Goal: Transaction & Acquisition: Book appointment/travel/reservation

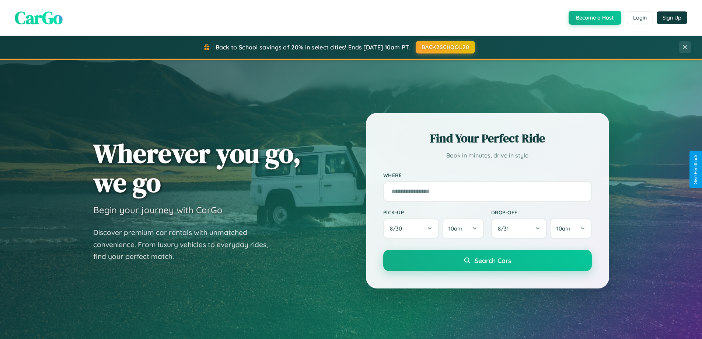
scroll to position [1419, 0]
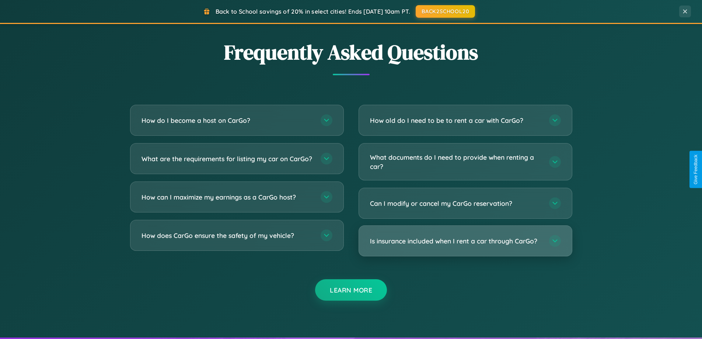
click at [465, 241] on h3 "Is insurance included when I rent a car through CarGo?" at bounding box center [456, 240] width 172 height 9
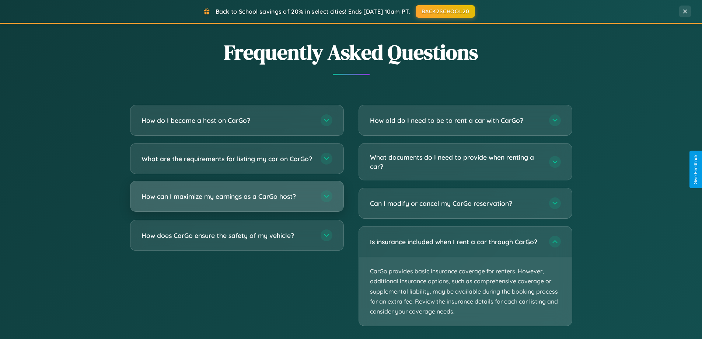
click at [237, 201] on h3 "How can I maximize my earnings as a CarGo host?" at bounding box center [228, 196] width 172 height 9
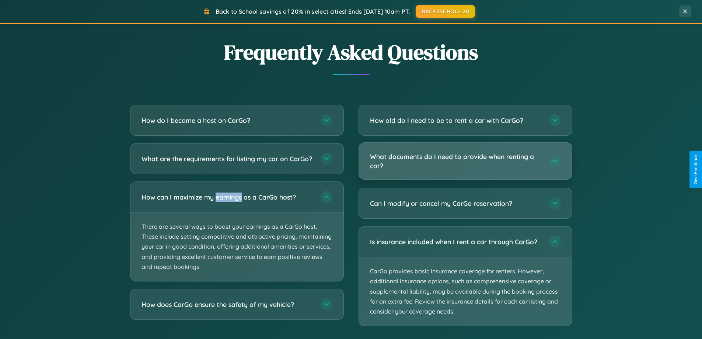
click at [465, 161] on h3 "What documents do I need to provide when renting a car?" at bounding box center [456, 161] width 172 height 18
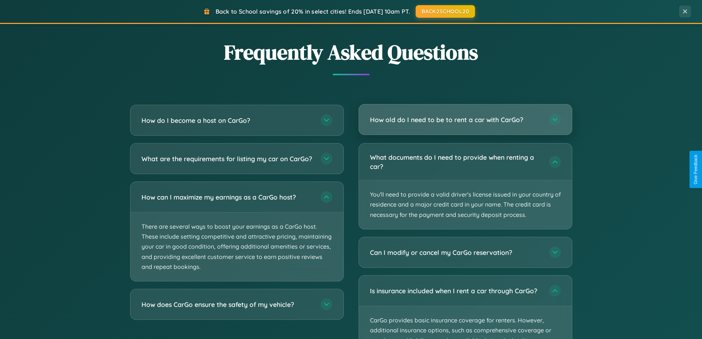
click at [465, 120] on h3 "How old do I need to be to rent a car with CarGo?" at bounding box center [456, 119] width 172 height 9
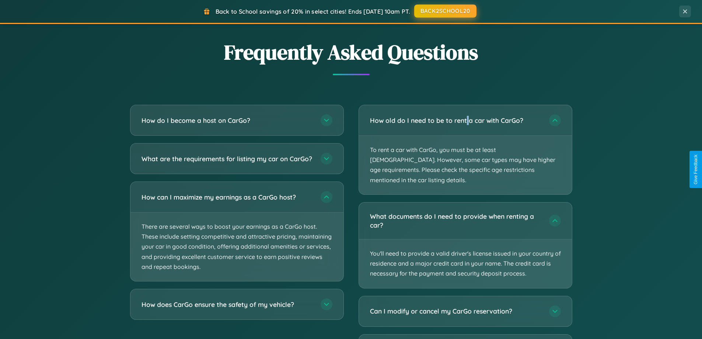
click at [445, 11] on button "BACK2SCHOOL20" at bounding box center [445, 10] width 62 height 13
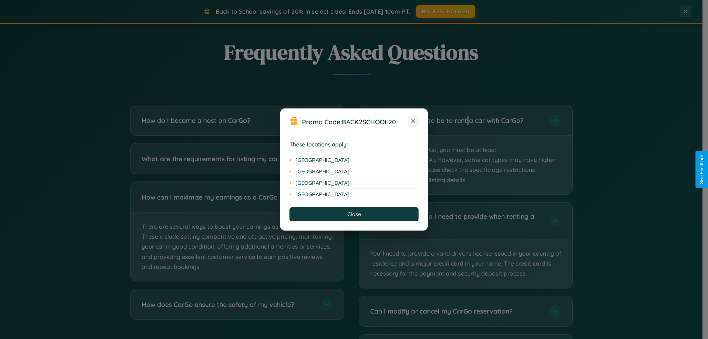
click at [413, 121] on icon at bounding box center [413, 121] width 4 height 4
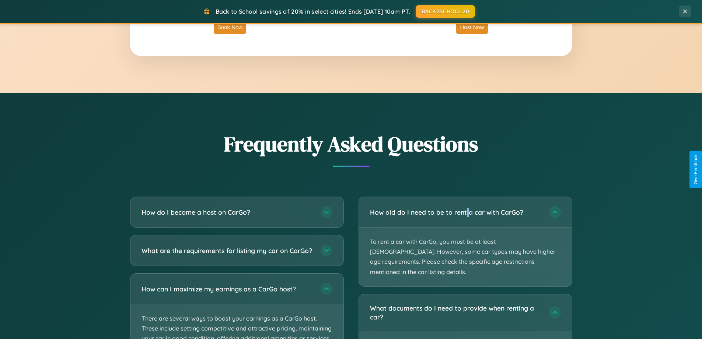
scroll to position [1185, 0]
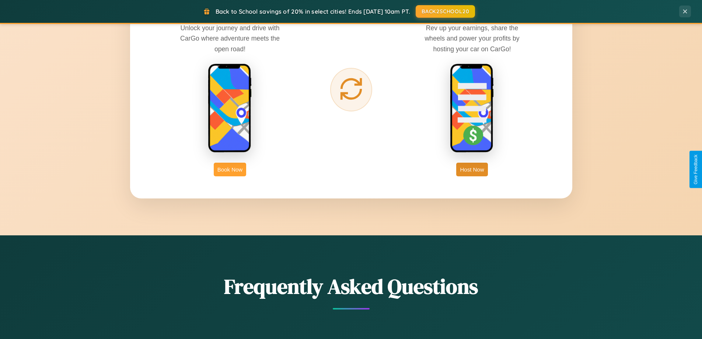
click at [230, 169] on button "Book Now" at bounding box center [230, 170] width 32 height 14
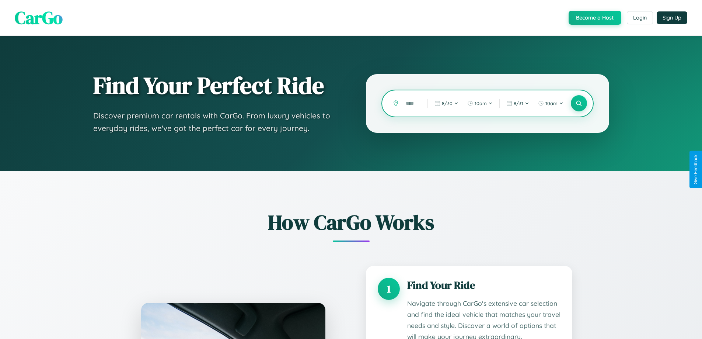
click at [411, 103] on input "text" at bounding box center [411, 103] width 18 height 13
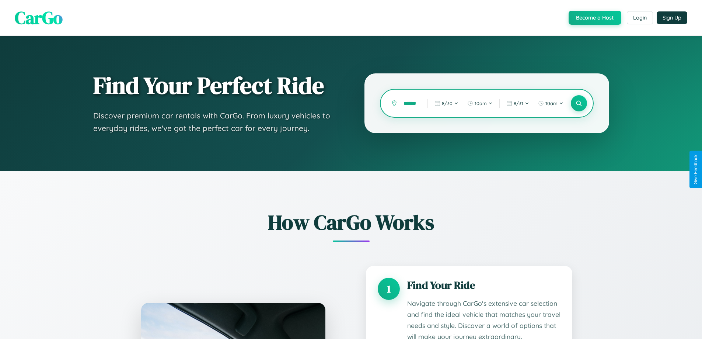
scroll to position [0, 6]
type input "******"
click at [579, 103] on icon at bounding box center [579, 103] width 7 height 7
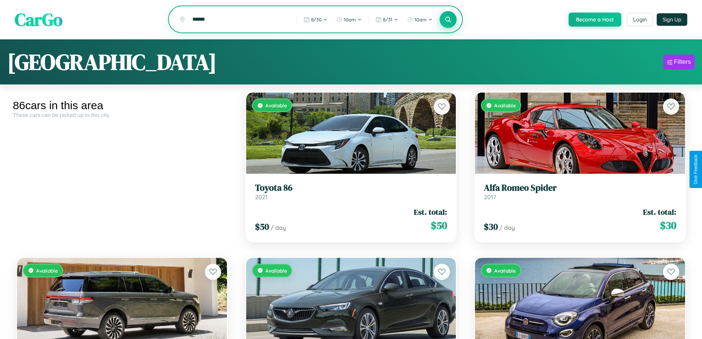
click at [448, 20] on icon at bounding box center [448, 19] width 7 height 7
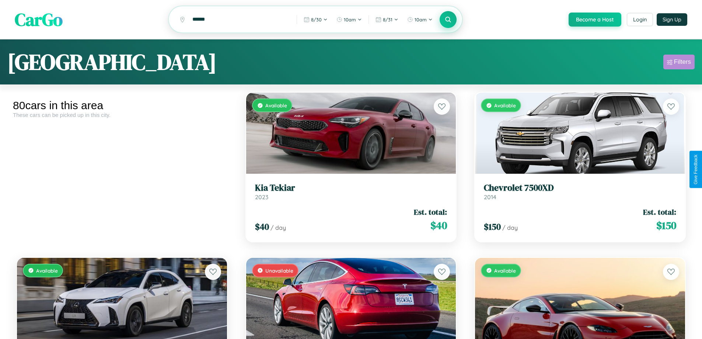
click at [679, 63] on div "Filters" at bounding box center [682, 61] width 17 height 7
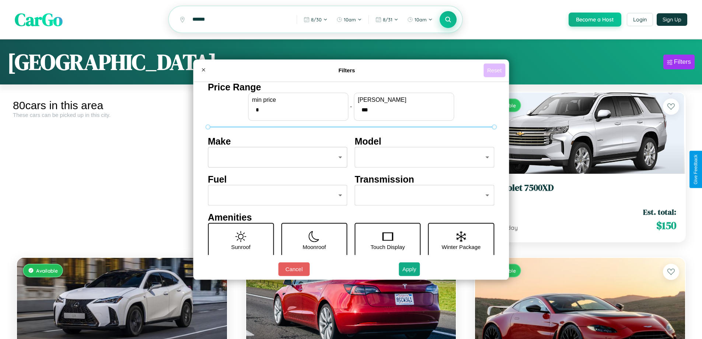
click at [496, 70] on button "Reset" at bounding box center [495, 70] width 22 height 14
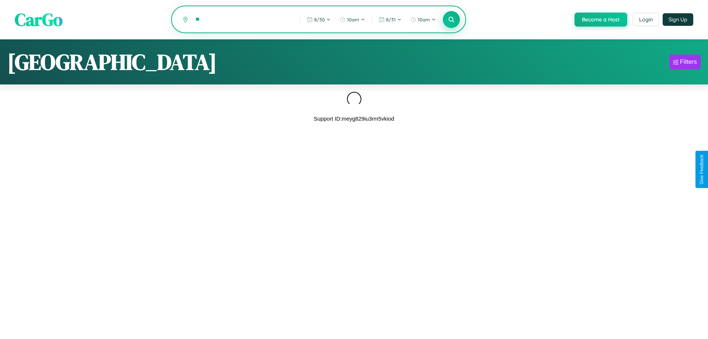
type input "*"
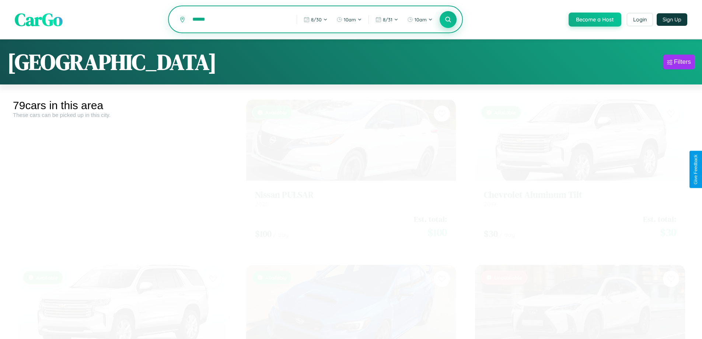
type input "******"
click at [448, 20] on icon at bounding box center [448, 19] width 7 height 7
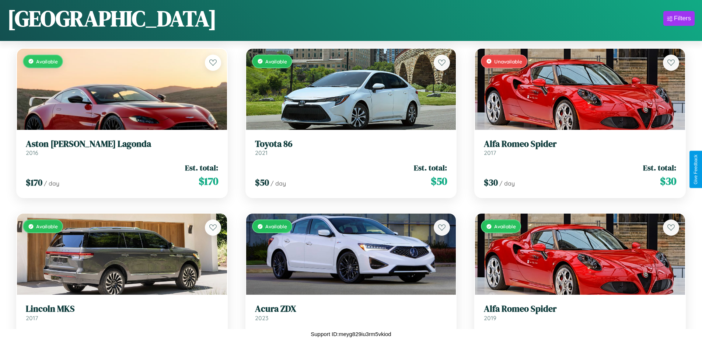
scroll to position [3406, 0]
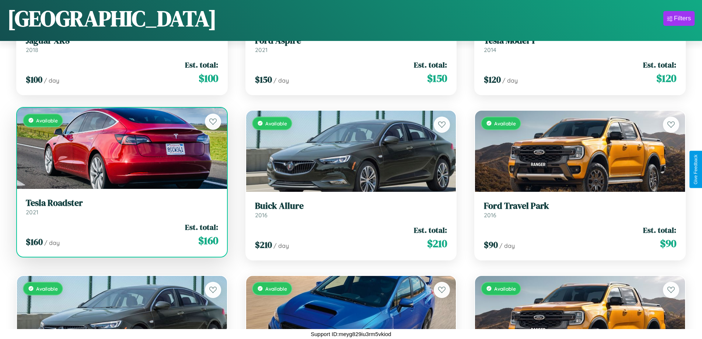
click at [121, 209] on link "Tesla Roadster 2021" at bounding box center [122, 207] width 192 height 18
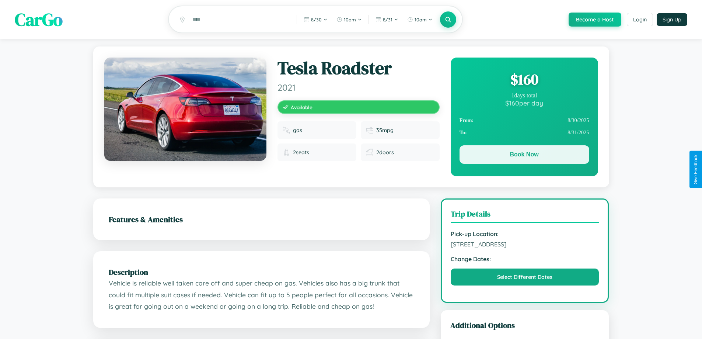
click at [524, 156] on button "Book Now" at bounding box center [525, 154] width 130 height 18
